Goal: Find specific page/section: Find specific page/section

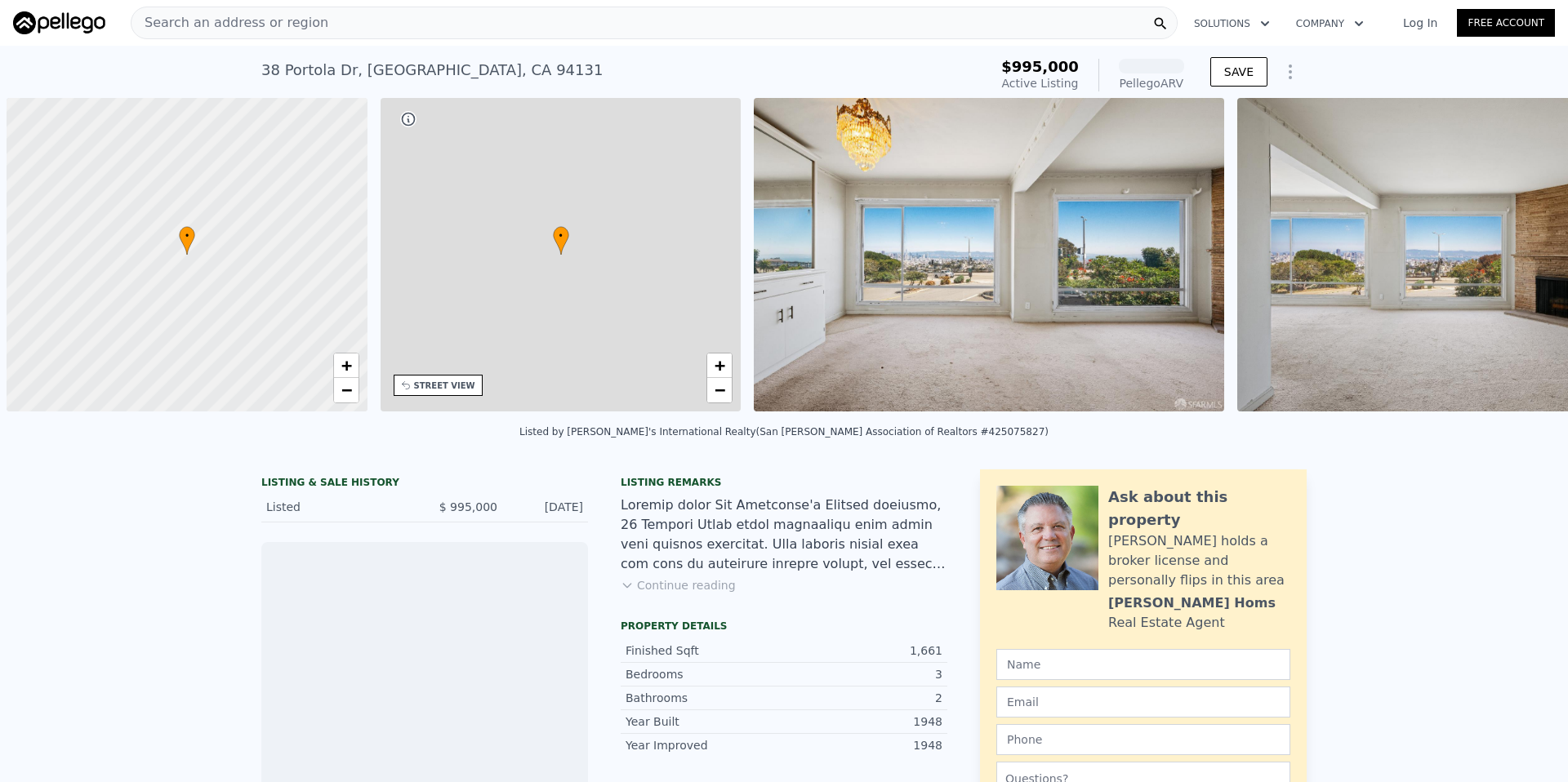
scroll to position [0, 6]
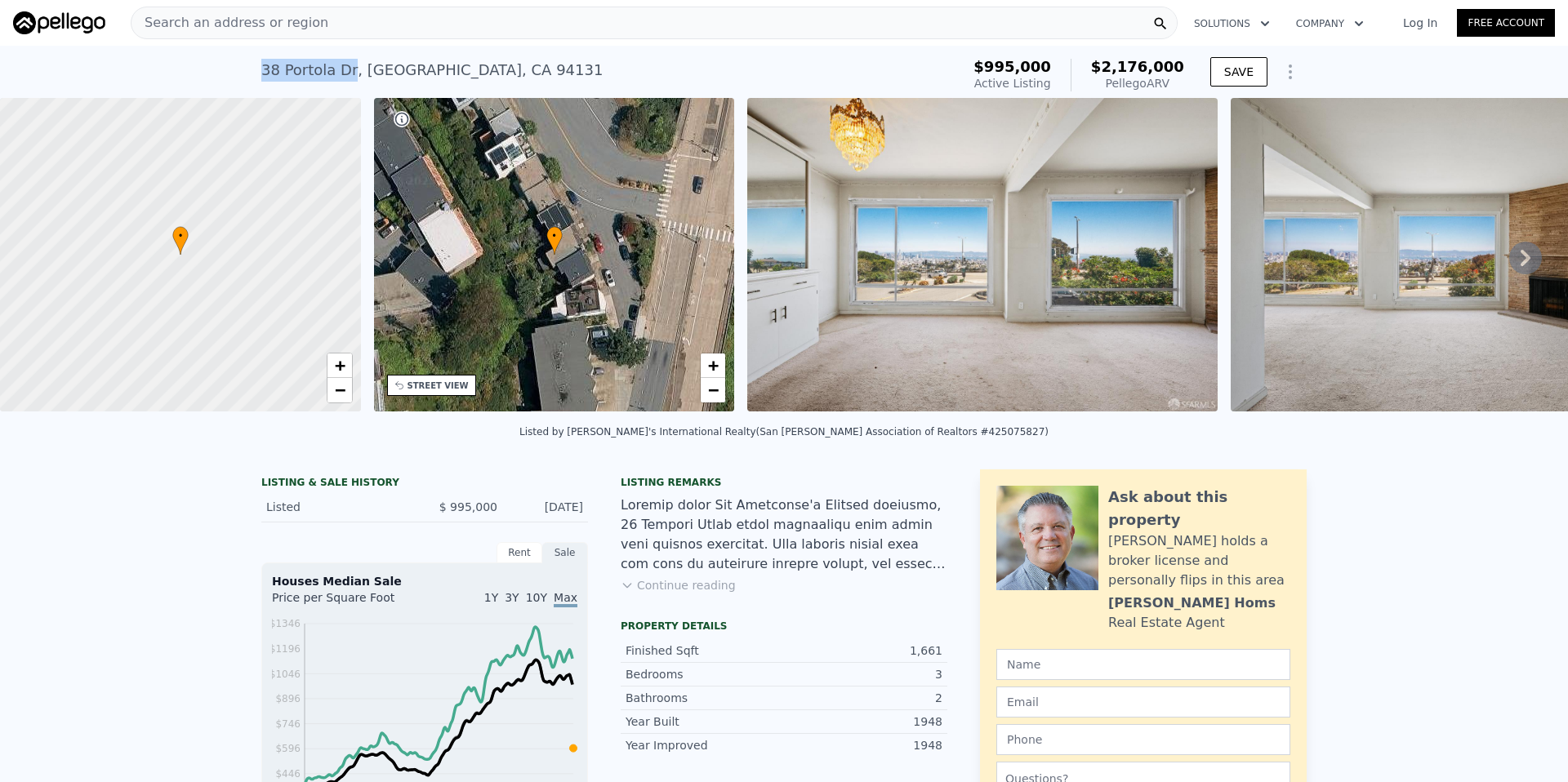
drag, startPoint x: 257, startPoint y: 68, endPoint x: 342, endPoint y: 65, distance: 85.1
click at [342, 65] on div "[STREET_ADDRESS]" at bounding box center [431, 70] width 342 height 22
copy div "38 Portola Dr"
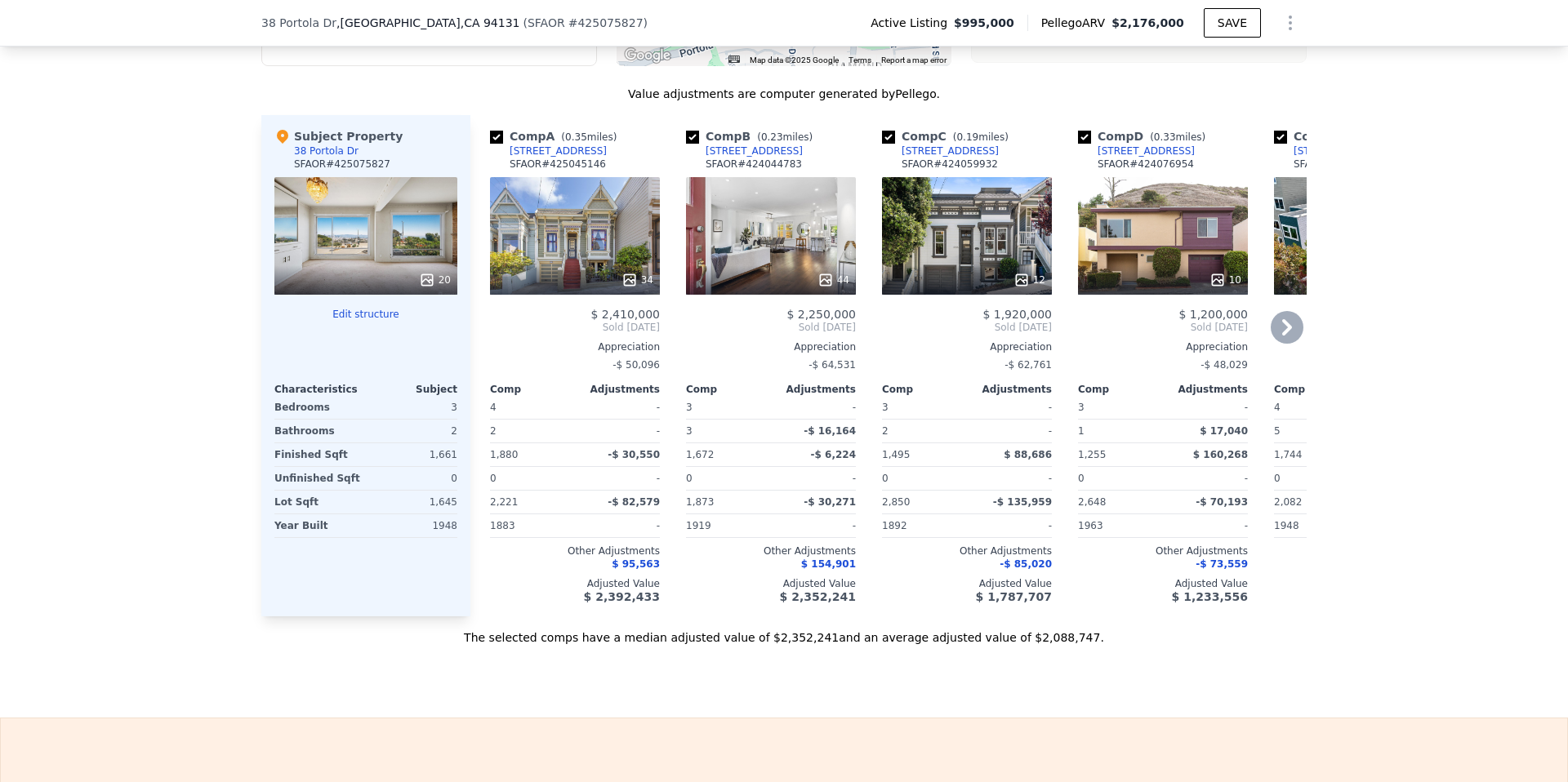
scroll to position [1746, 0]
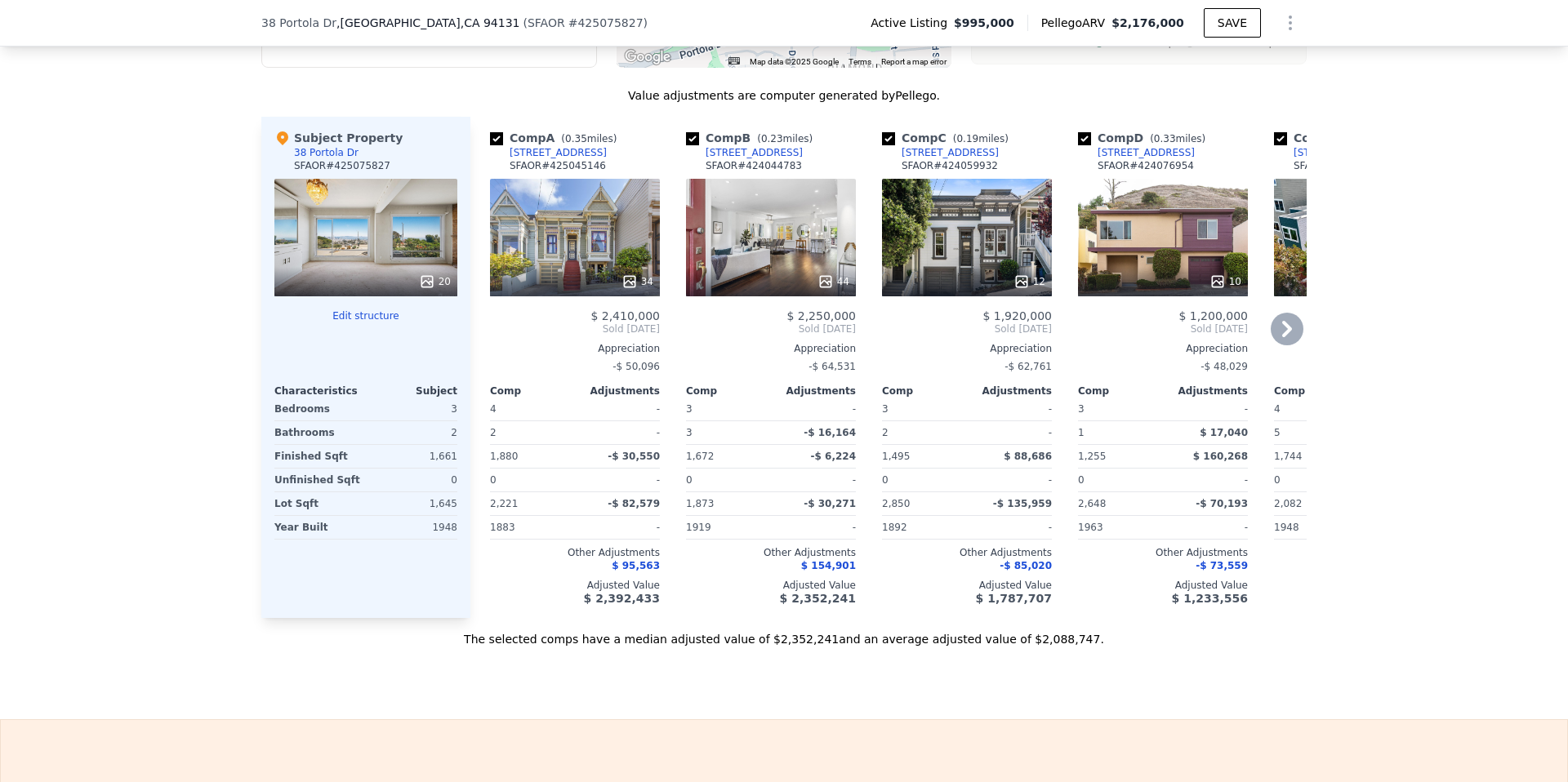
click at [1286, 341] on icon at bounding box center [1286, 329] width 32 height 32
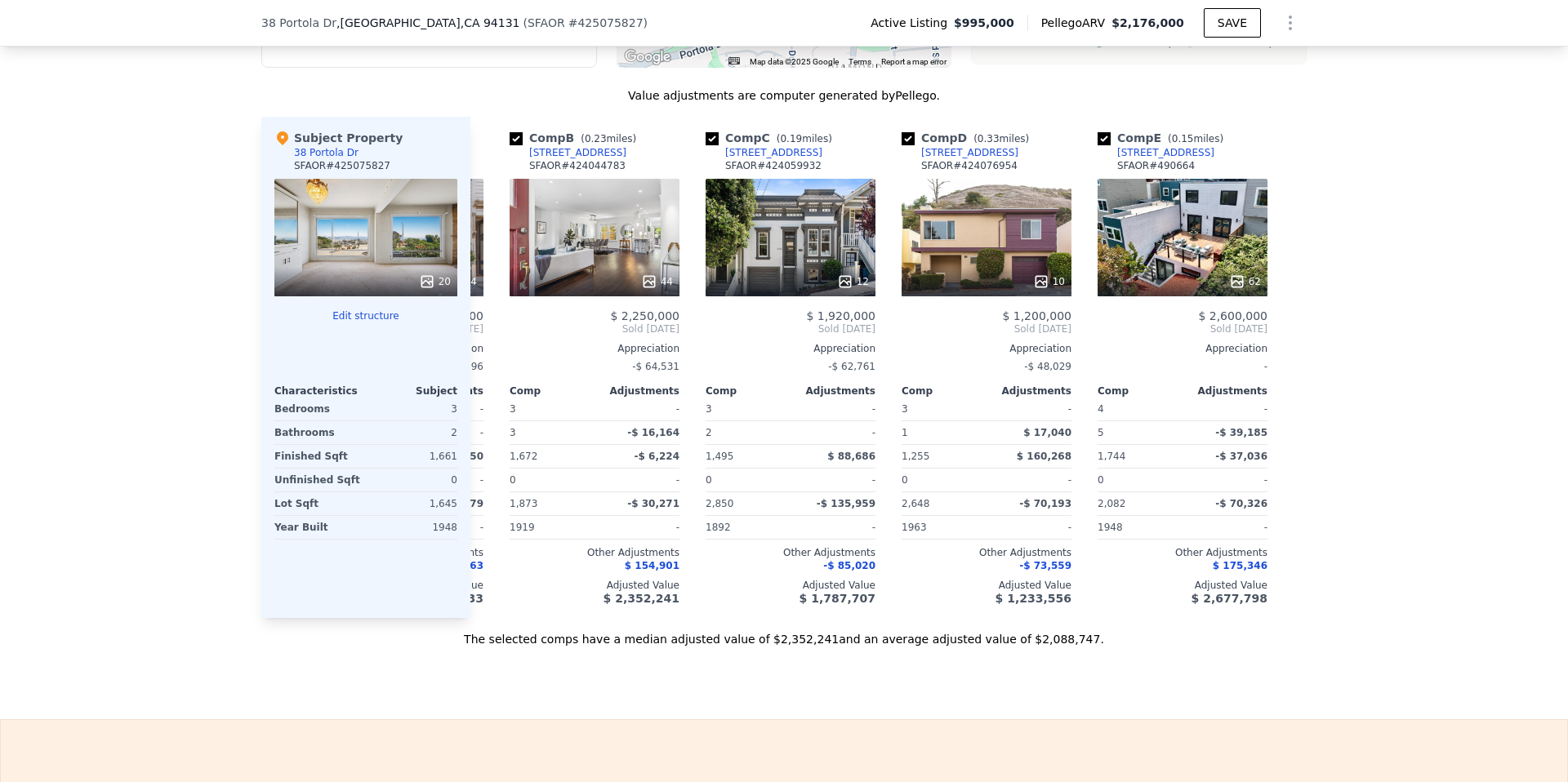
scroll to position [0, 183]
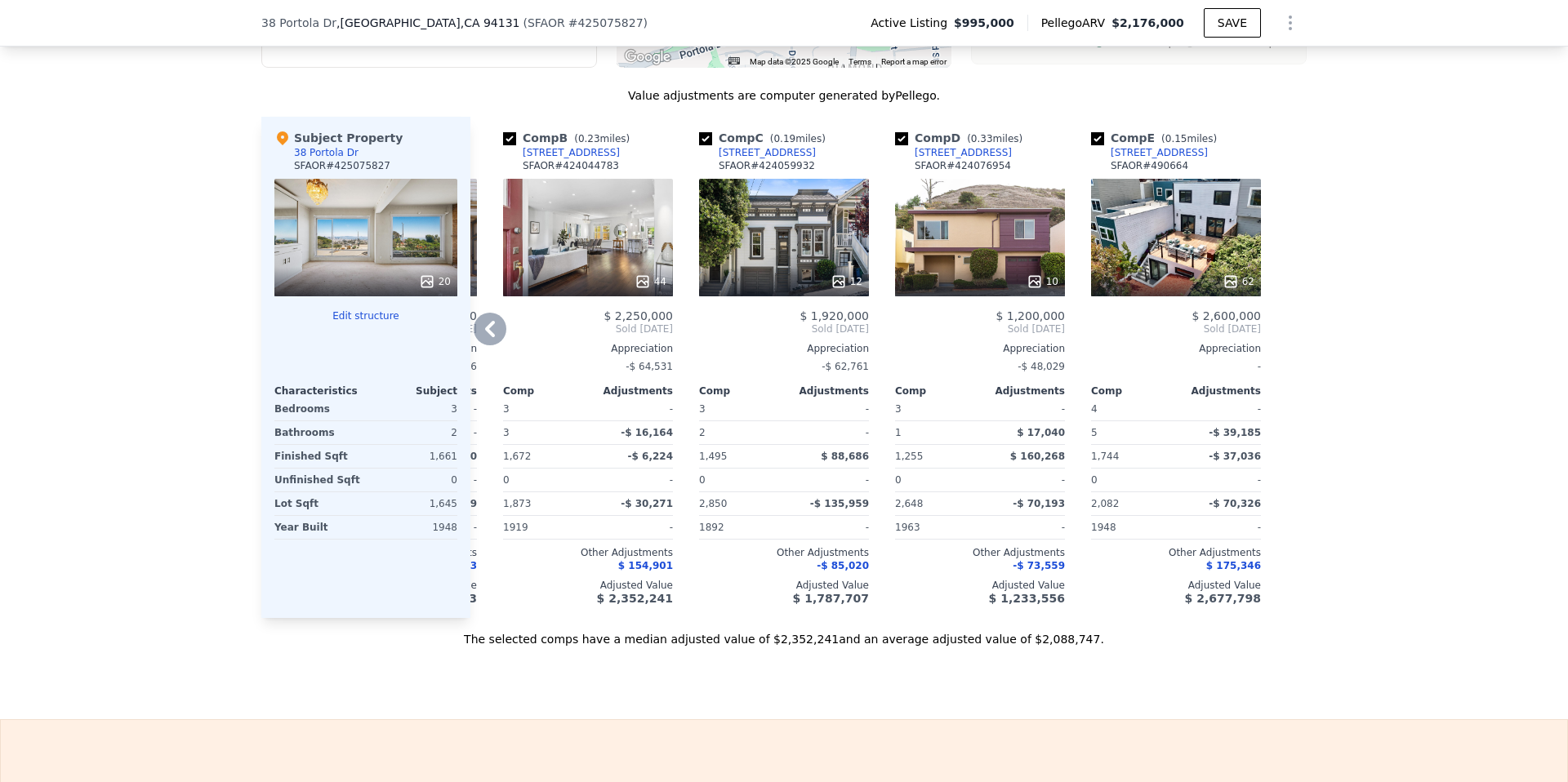
click at [1286, 342] on div at bounding box center [1293, 367] width 26 height 501
click at [579, 254] on div "44" at bounding box center [588, 237] width 170 height 117
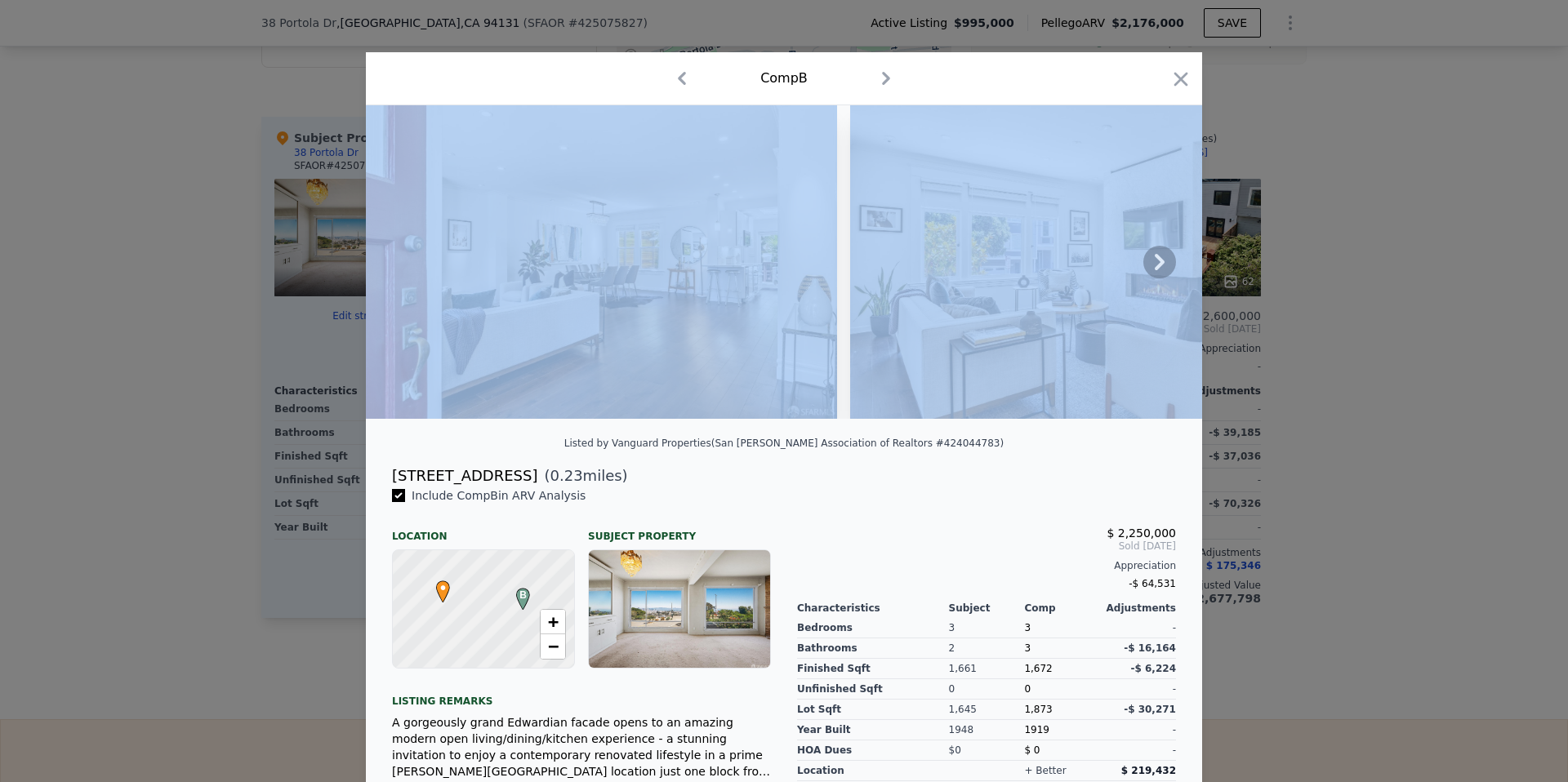
click at [1154, 251] on div at bounding box center [784, 262] width 836 height 314
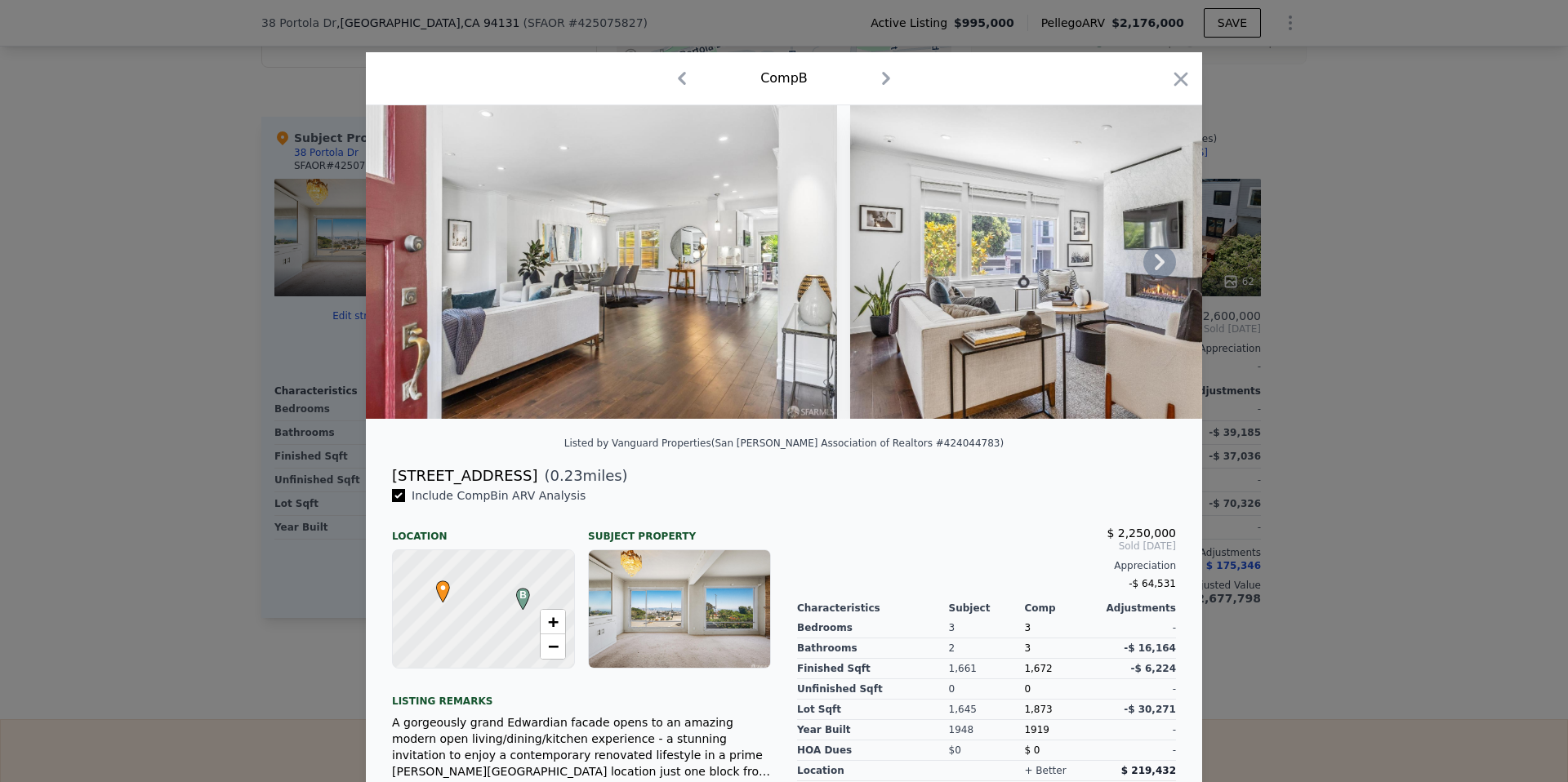
click at [1152, 268] on icon at bounding box center [1159, 262] width 32 height 32
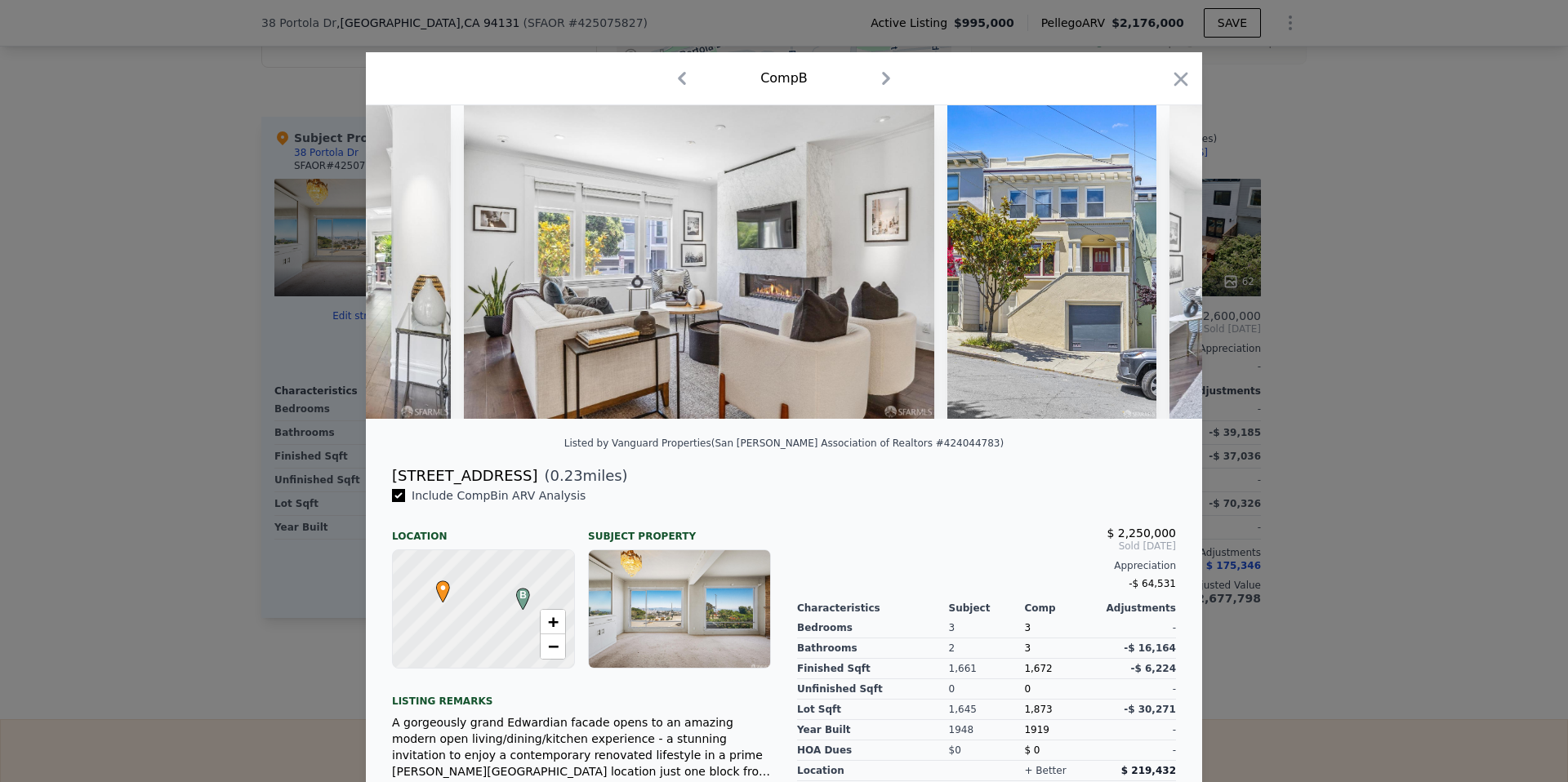
scroll to position [0, 392]
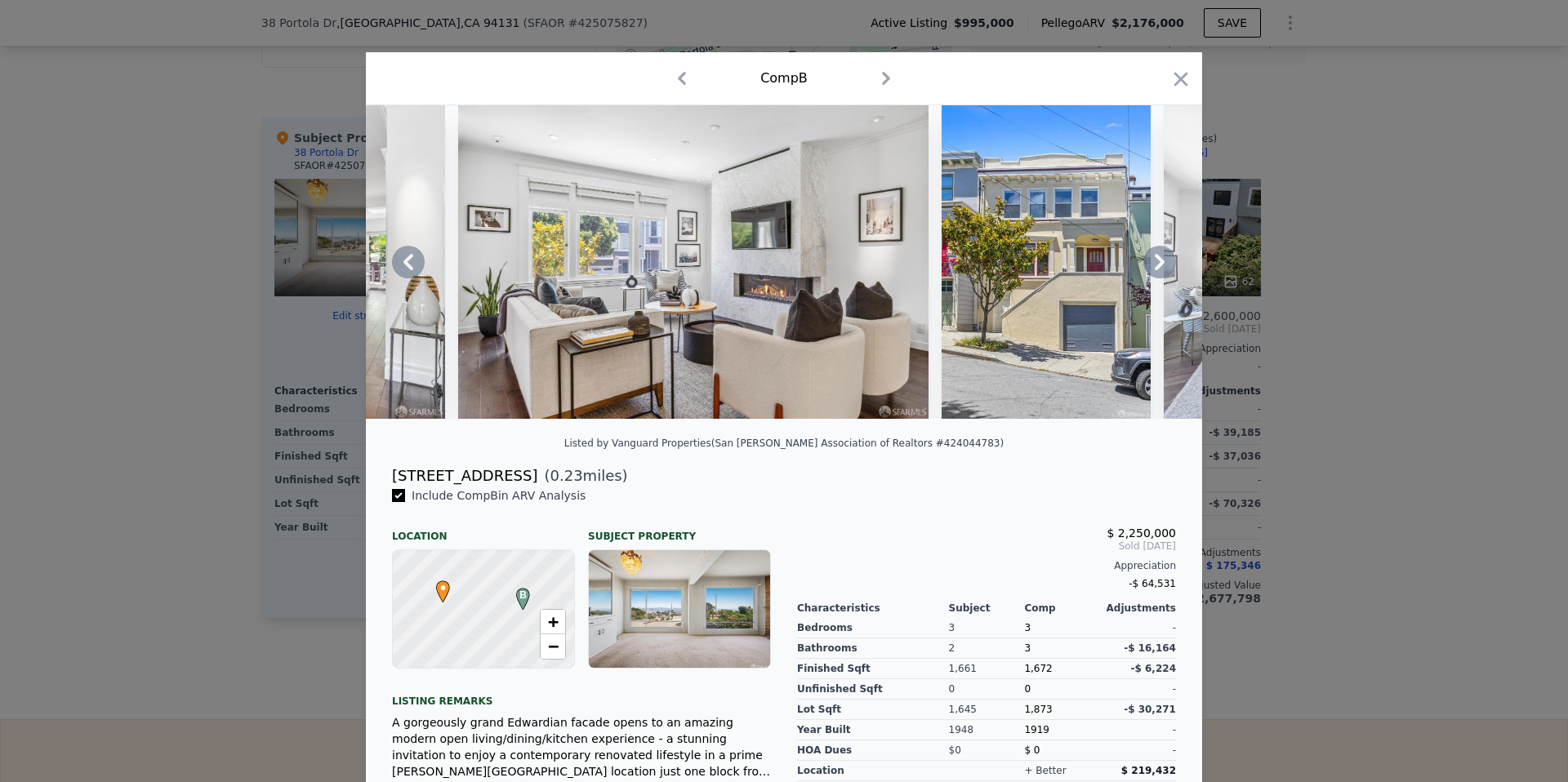
click at [1152, 268] on div at bounding box center [784, 262] width 836 height 314
click at [1184, 76] on icon "button" at bounding box center [1180, 79] width 22 height 22
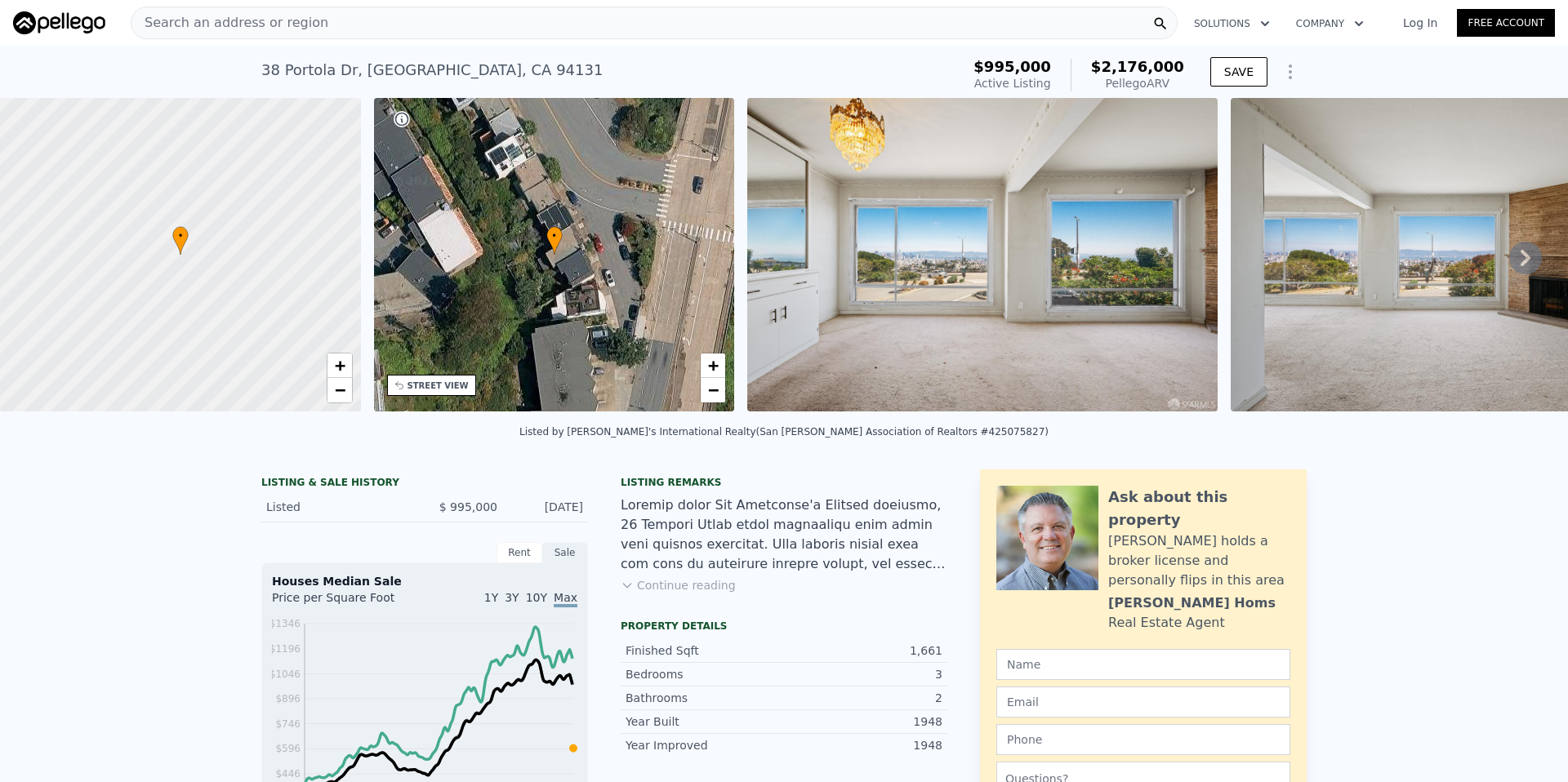
click at [368, 27] on div "Search an address or region" at bounding box center [654, 22] width 1047 height 32
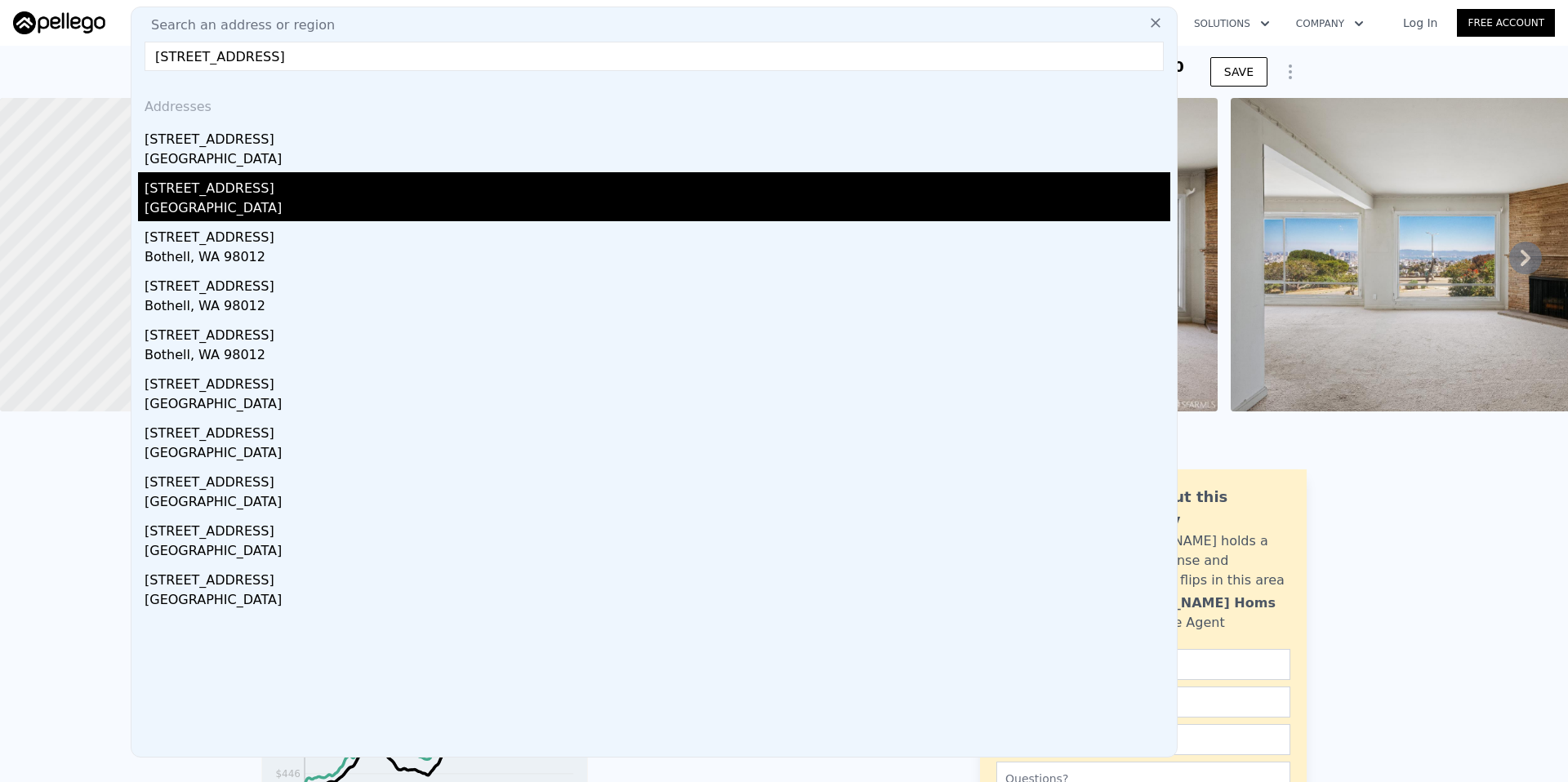
type input "[STREET_ADDRESS]"
click at [240, 208] on div "[GEOGRAPHIC_DATA]" at bounding box center [657, 209] width 1025 height 22
